Goal: Entertainment & Leisure: Consume media (video, audio)

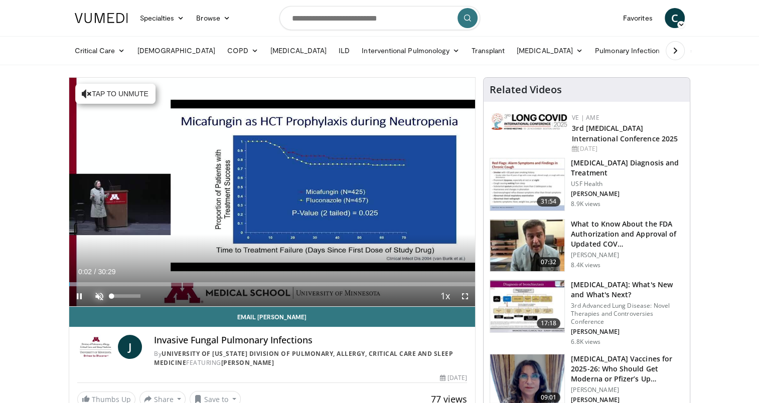
click at [91, 299] on span "Video Player" at bounding box center [99, 296] width 20 height 20
click at [462, 297] on span "Video Player" at bounding box center [465, 296] width 20 height 20
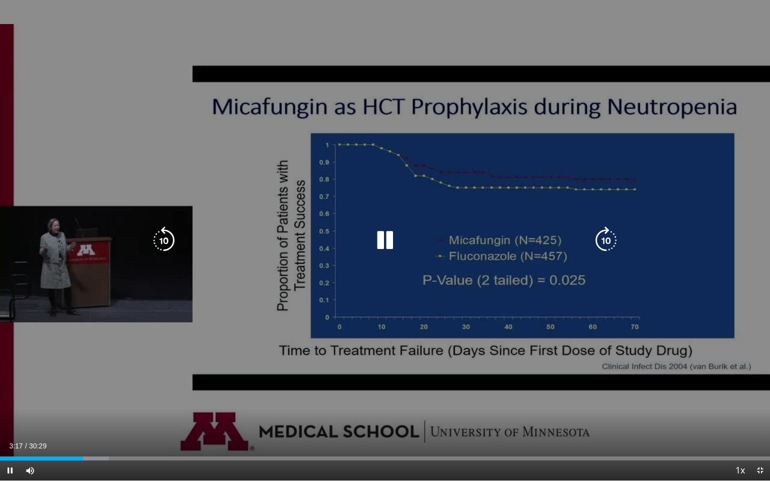
drag, startPoint x: 380, startPoint y: 241, endPoint x: 388, endPoint y: 235, distance: 10.0
click at [380, 241] on icon "Video Player" at bounding box center [385, 241] width 28 height 28
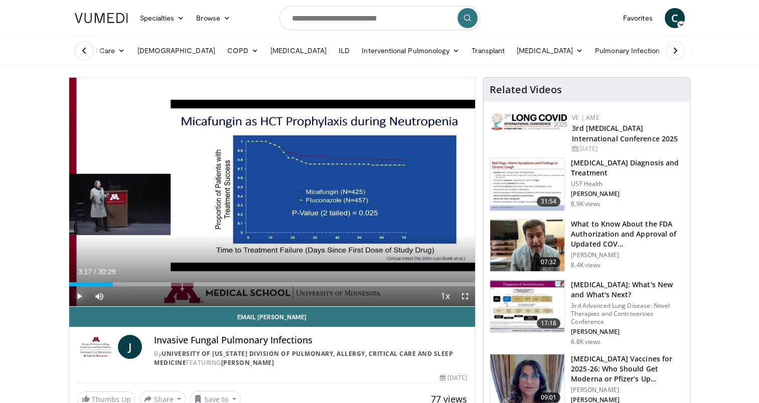
click at [78, 293] on span "Video Player" at bounding box center [79, 296] width 20 height 20
